Goal: Task Accomplishment & Management: Manage account settings

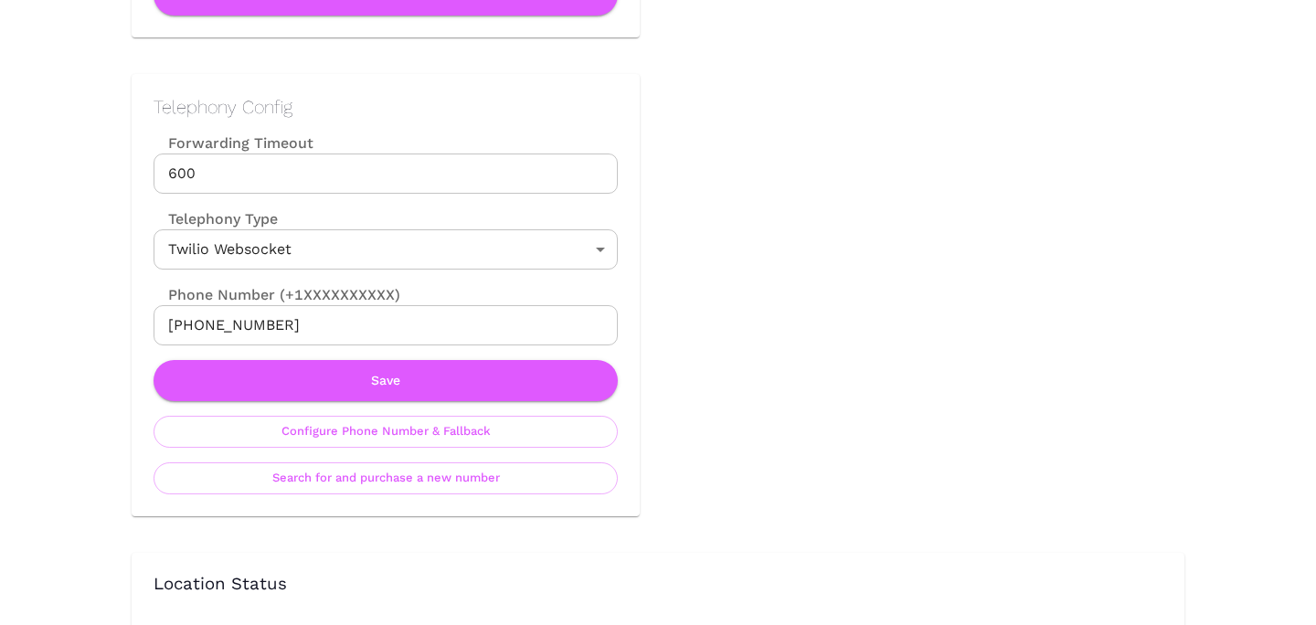
scroll to position [844, 0]
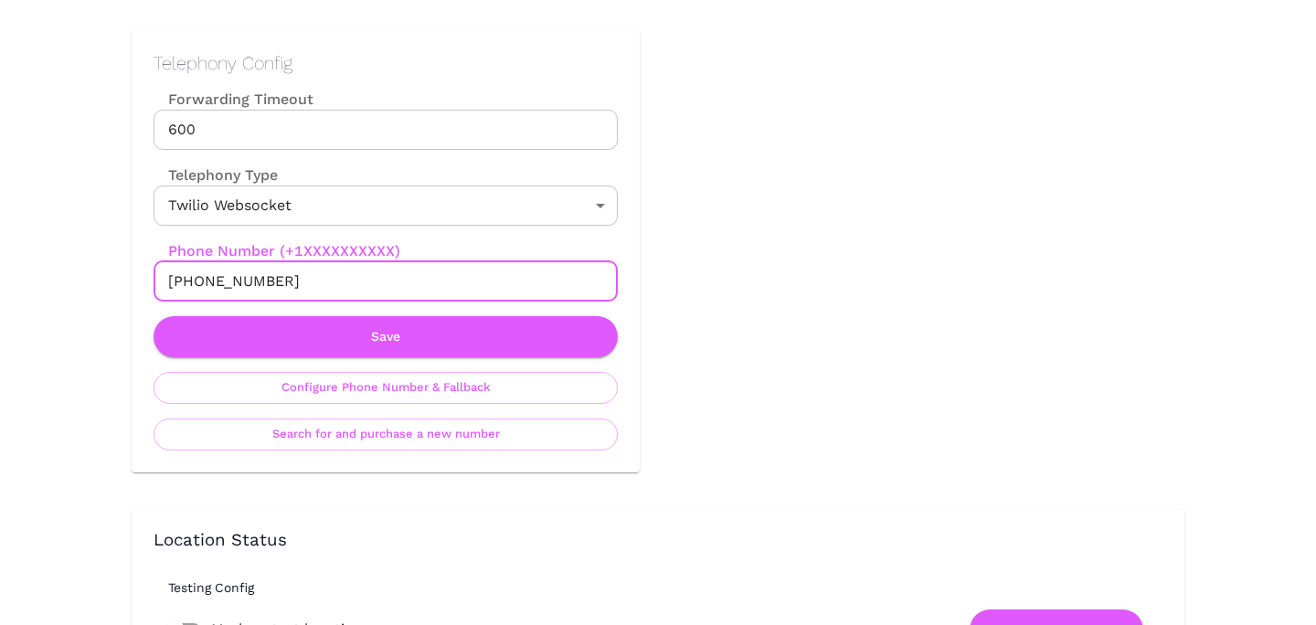
drag, startPoint x: 186, startPoint y: 281, endPoint x: 359, endPoint y: 281, distance: 173.6
click at [359, 281] on input "[PHONE_NUMBER]" at bounding box center [386, 281] width 464 height 40
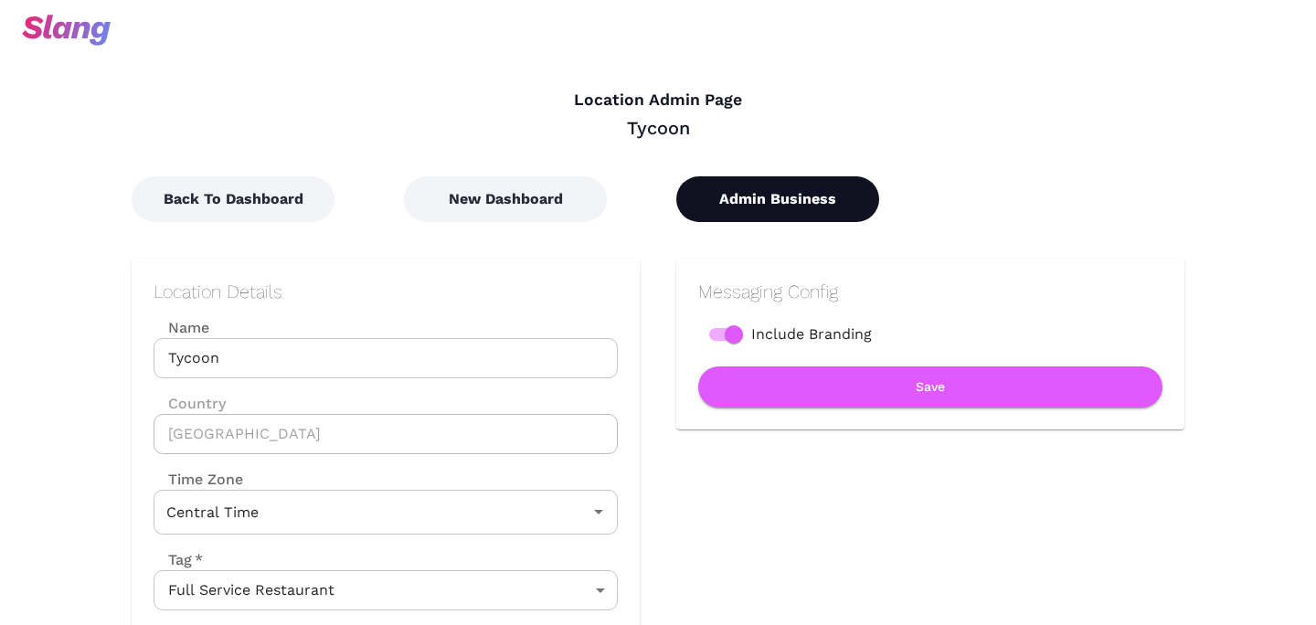
click at [793, 206] on button "Admin Business" at bounding box center [777, 199] width 203 height 46
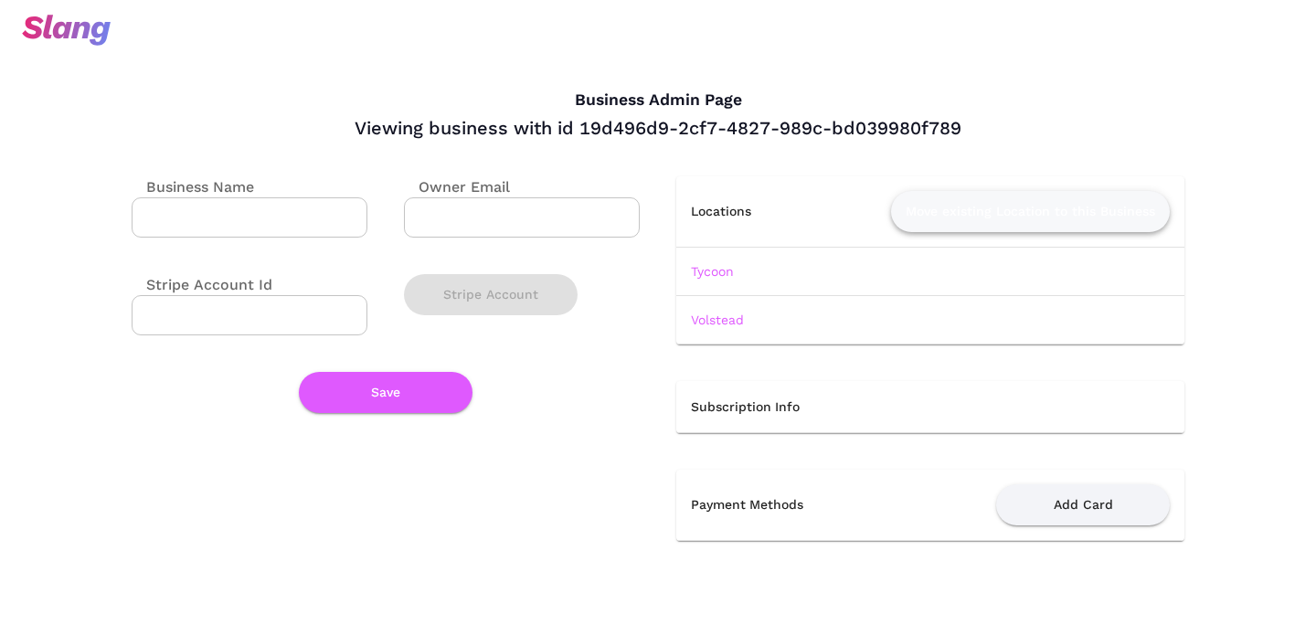
click at [935, 207] on button "Move existing Location to this Business" at bounding box center [1030, 211] width 279 height 41
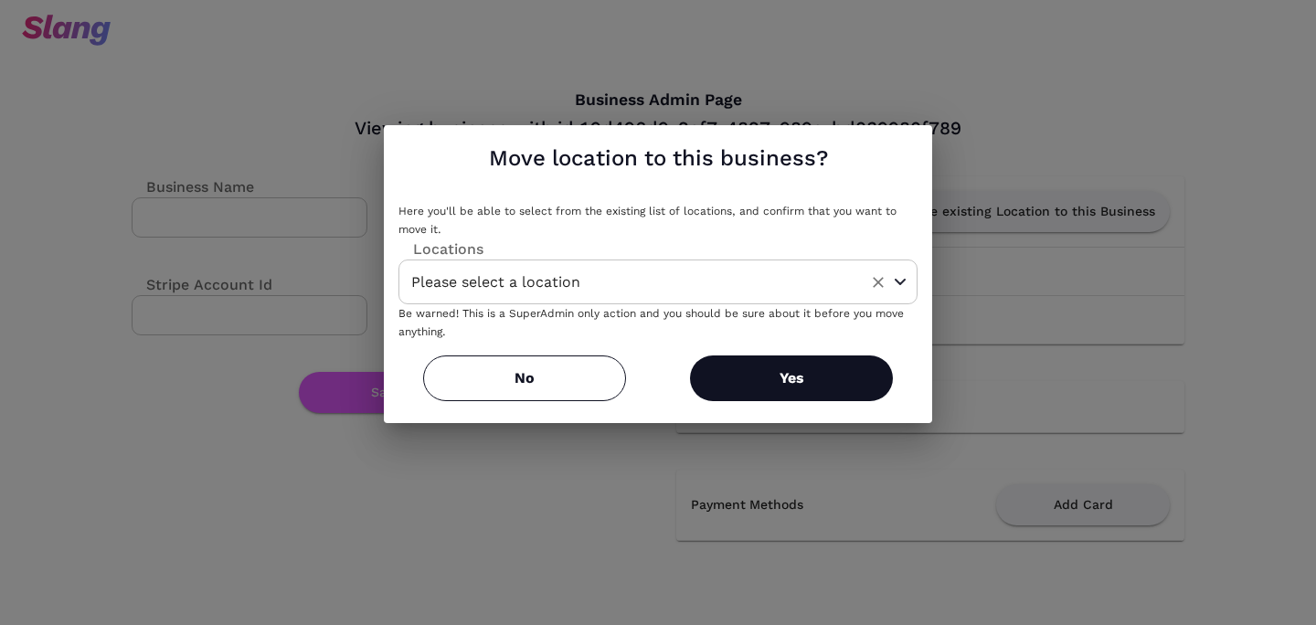
click at [899, 283] on icon "Open" at bounding box center [900, 282] width 9 height 5
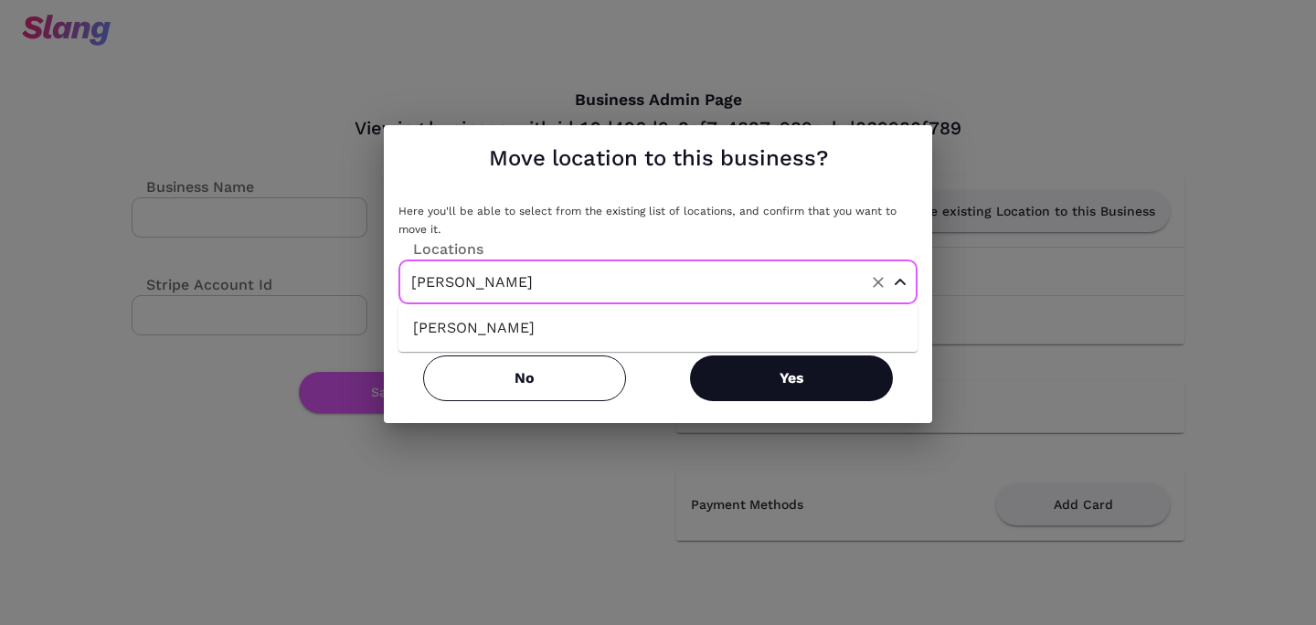
click at [534, 334] on li "[PERSON_NAME]" at bounding box center [657, 328] width 519 height 33
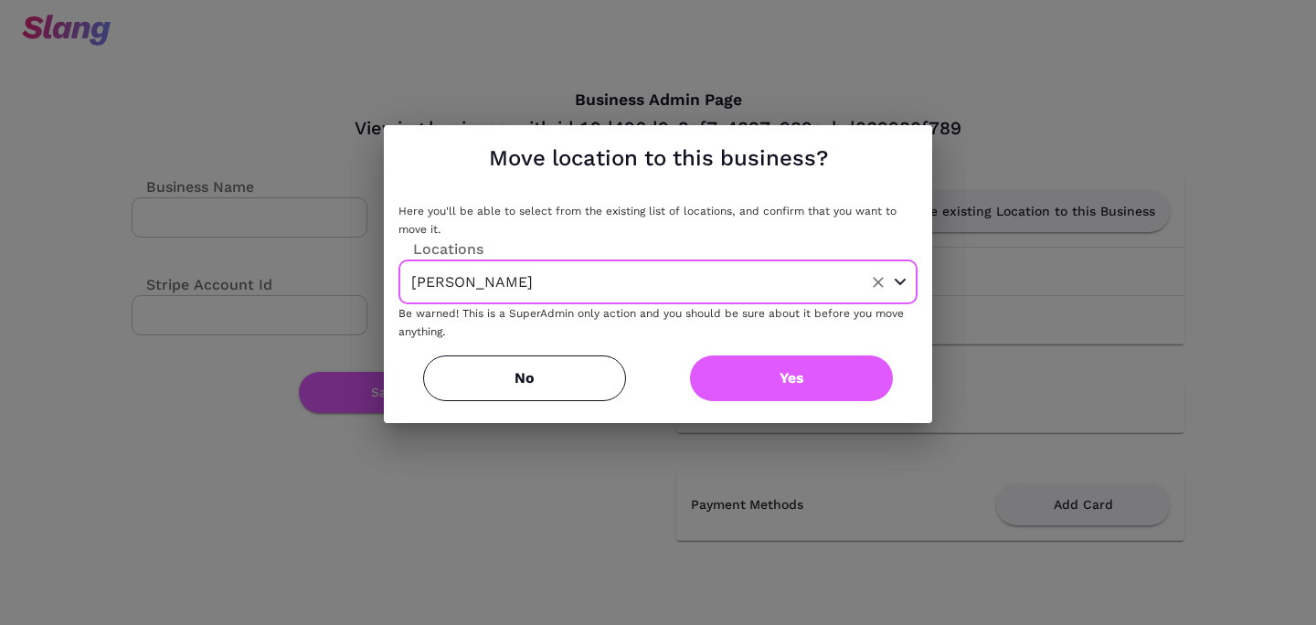
type input "[PERSON_NAME]"
click at [795, 365] on button "Yes" at bounding box center [791, 379] width 203 height 46
